Goal: Task Accomplishment & Management: Use online tool/utility

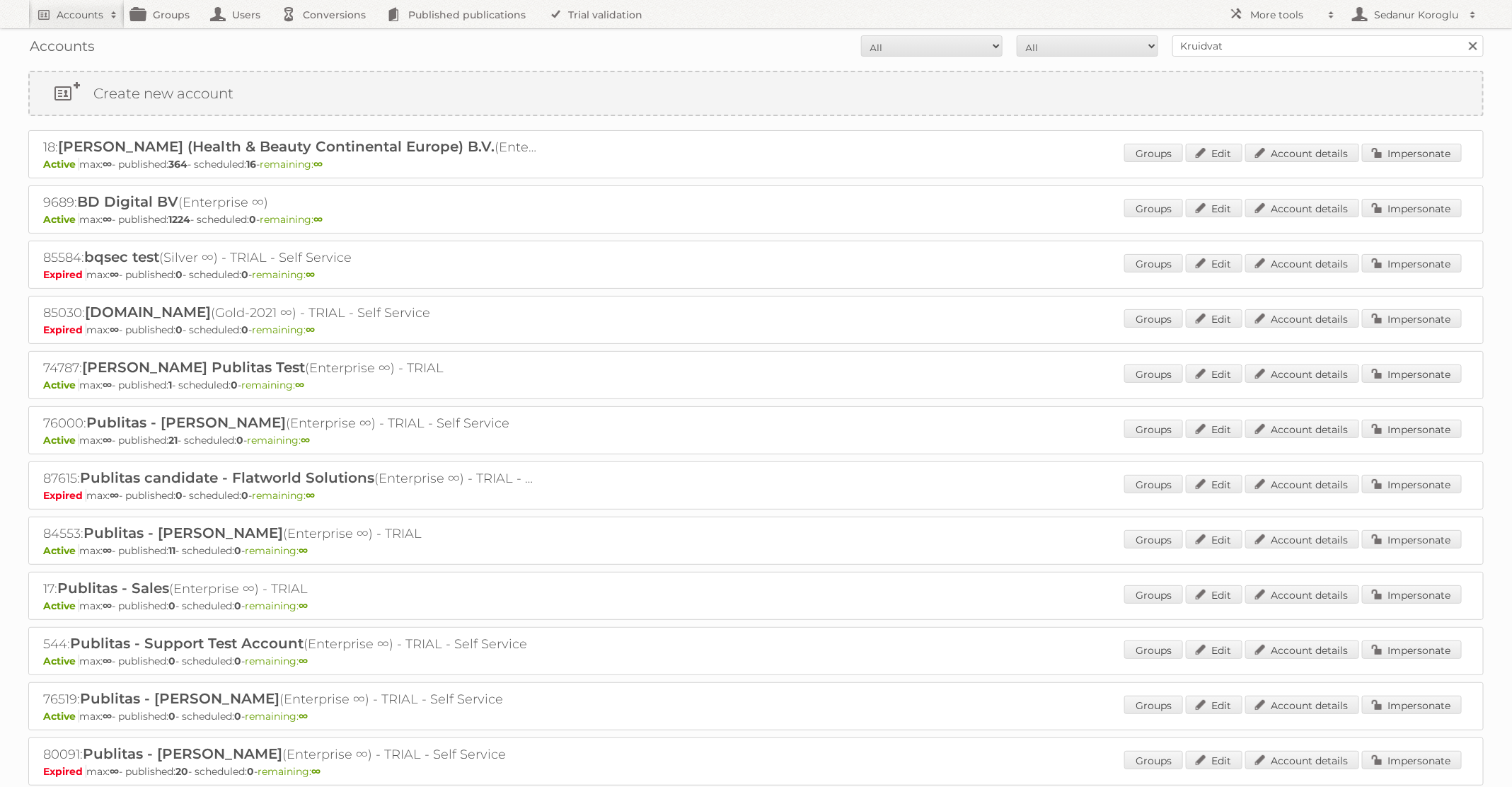
click at [1077, 38] on form "All Active Expired Pending All Paid Trials Self service Kruidvat Search" at bounding box center [756, 46] width 1455 height 21
type input "TFG media"
click at [1461, 35] on input "Search" at bounding box center [1472, 46] width 21 height 21
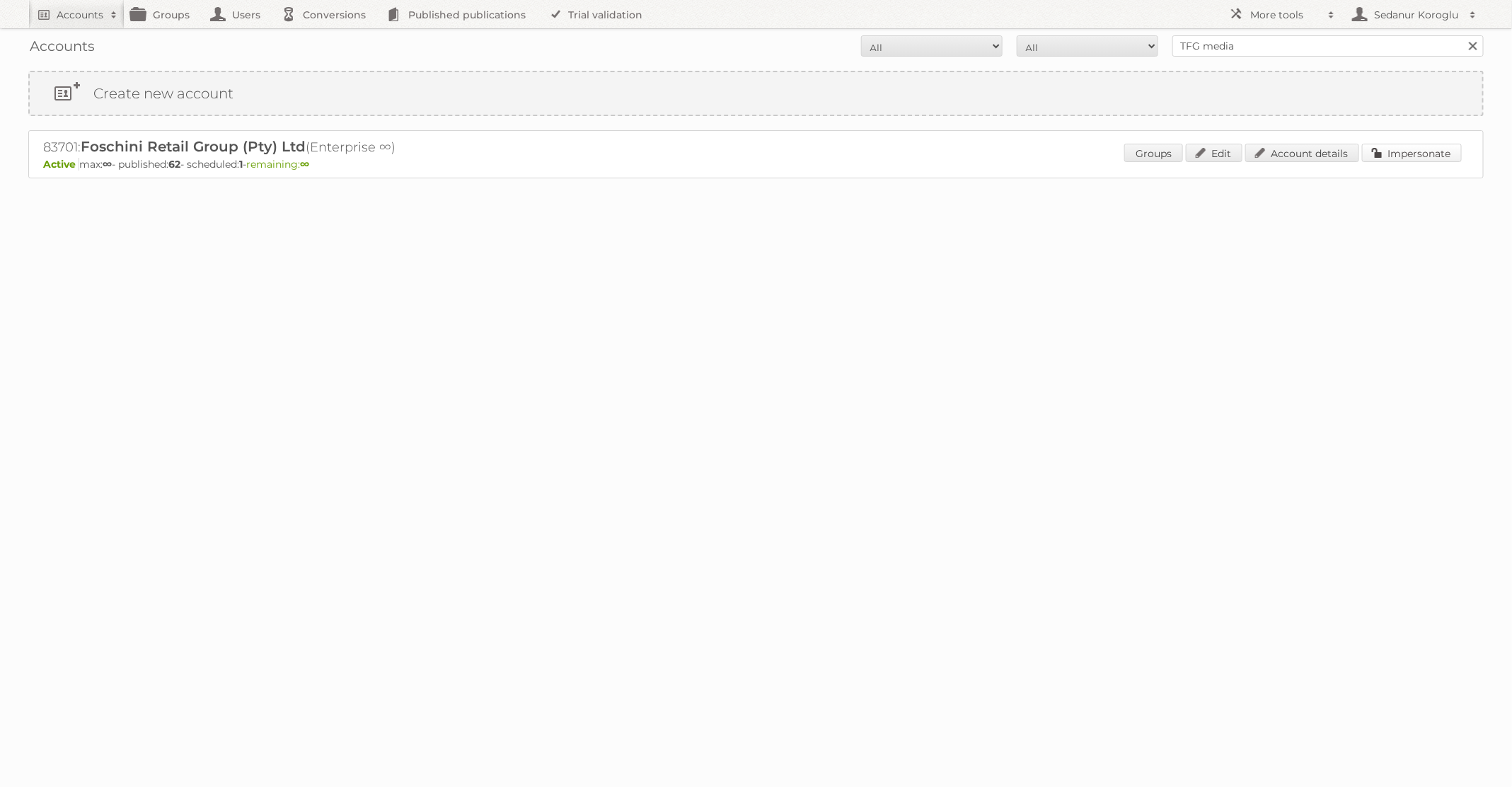
click at [1434, 146] on link "Impersonate" at bounding box center [1411, 153] width 100 height 18
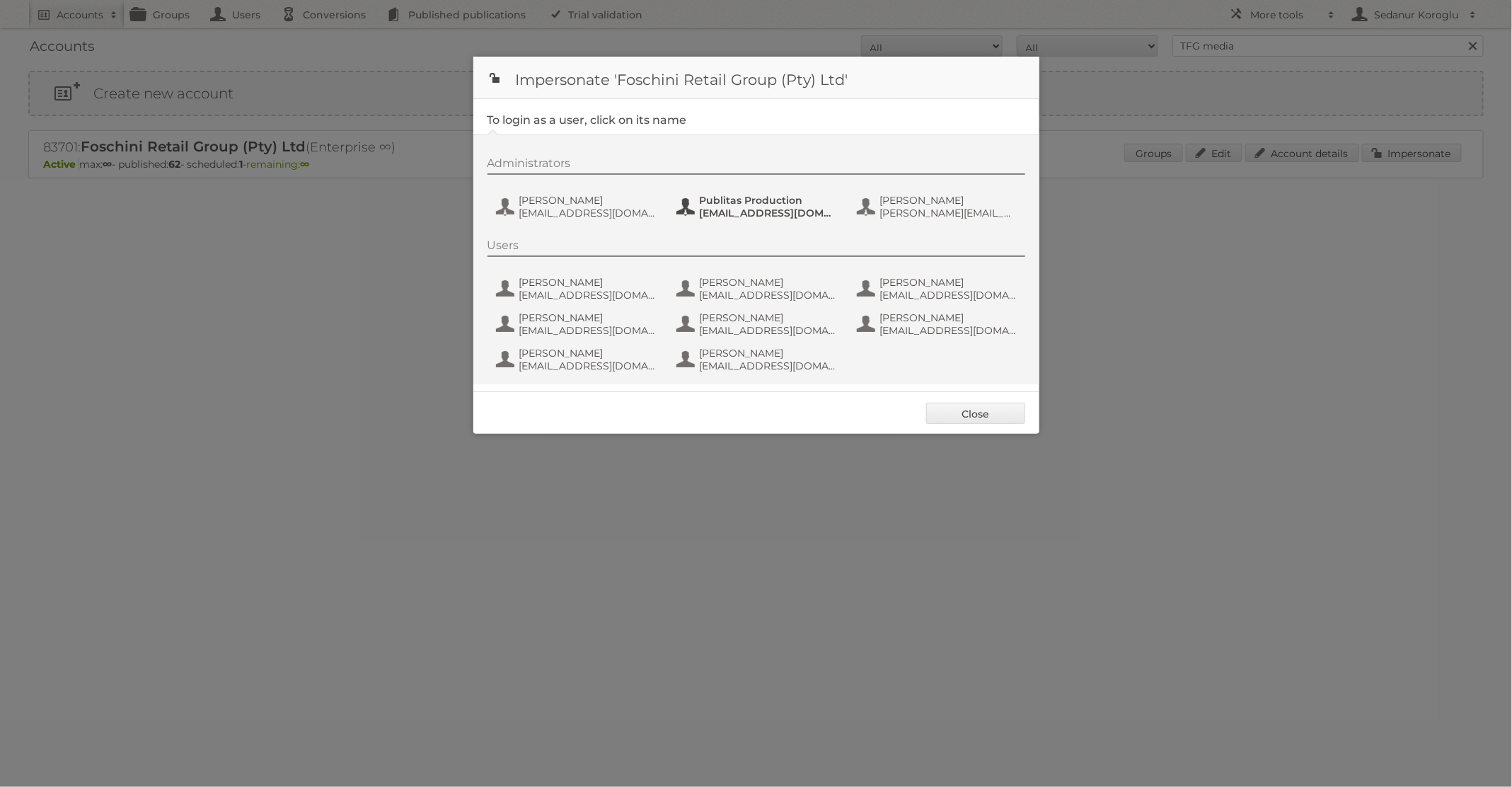
click at [703, 209] on span "[EMAIL_ADDRESS][DOMAIN_NAME]" at bounding box center [768, 214] width 137 height 13
